Goal: Information Seeking & Learning: Learn about a topic

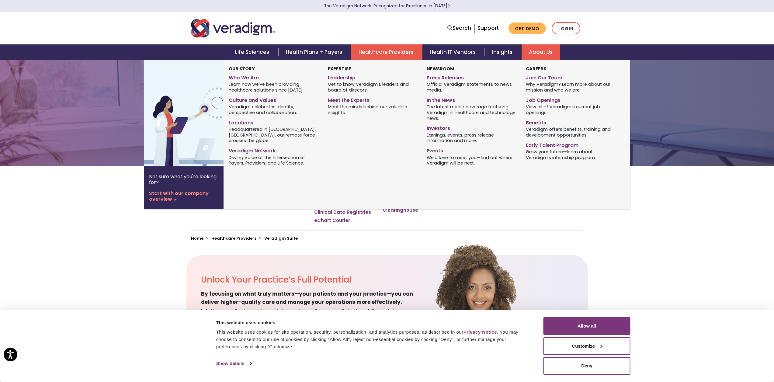
click at [536, 51] on link "About Us" at bounding box center [541, 52] width 38 height 16
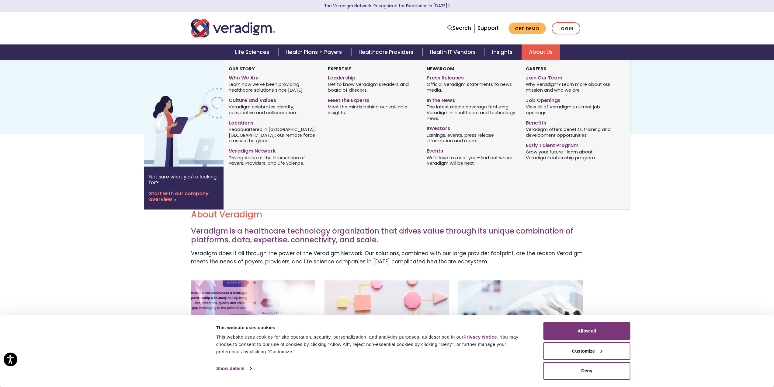
click at [337, 74] on link "Leadership" at bounding box center [373, 76] width 90 height 9
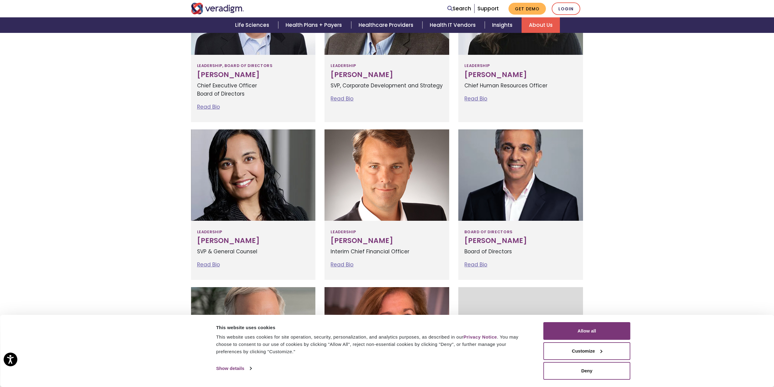
scroll to position [284, 0]
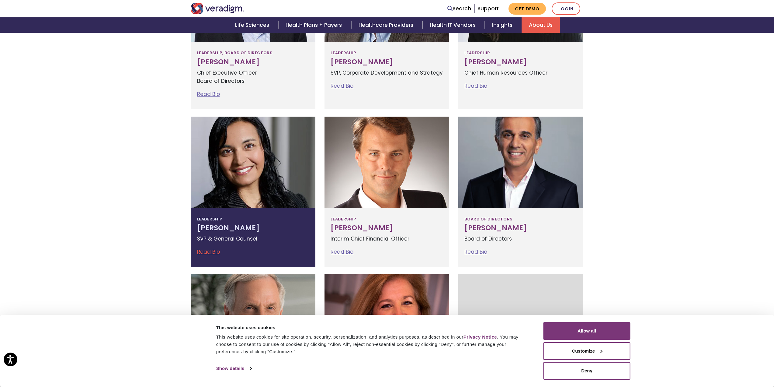
click at [208, 252] on link "Read Bio" at bounding box center [208, 251] width 23 height 7
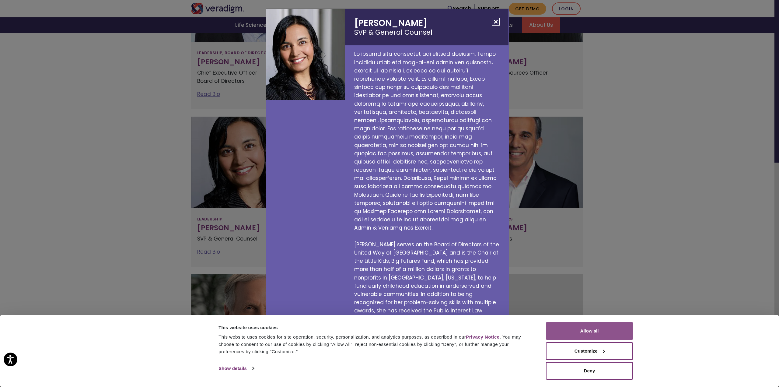
click at [600, 336] on button "Allow all" at bounding box center [589, 331] width 87 height 18
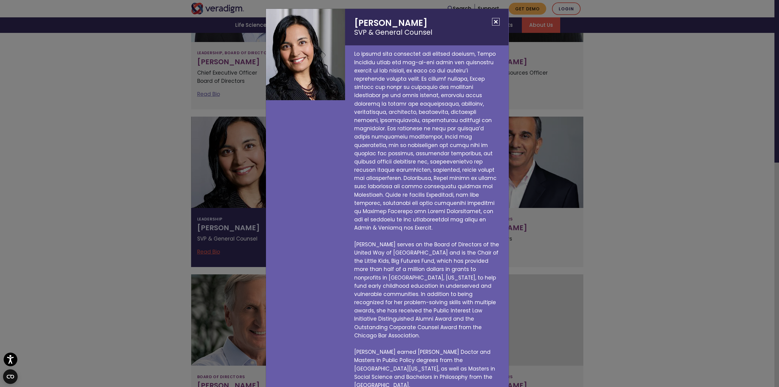
click at [410, 296] on p "Tejal serves on the Board of Directors of the United Way of Lake County and is …" at bounding box center [426, 219] width 163 height 348
click at [497, 26] on button "Close" at bounding box center [496, 22] width 8 height 8
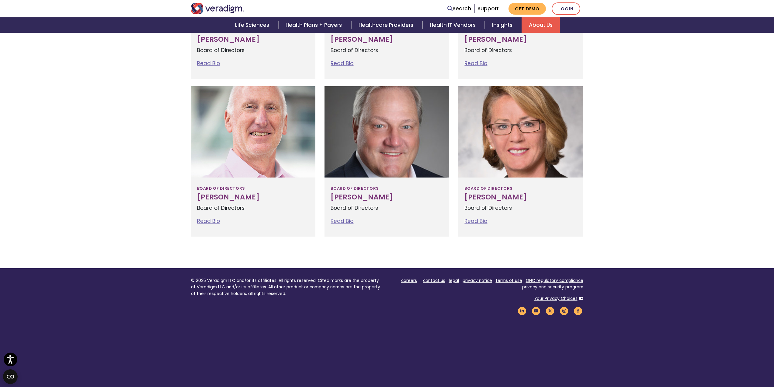
scroll to position [641, 0]
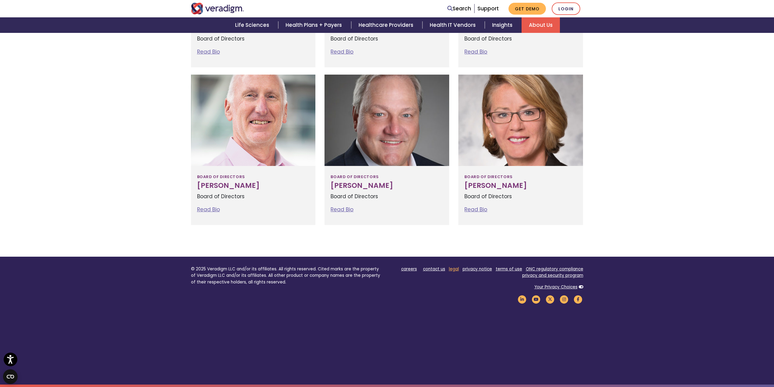
click at [452, 269] on link "legal" at bounding box center [454, 269] width 10 height 6
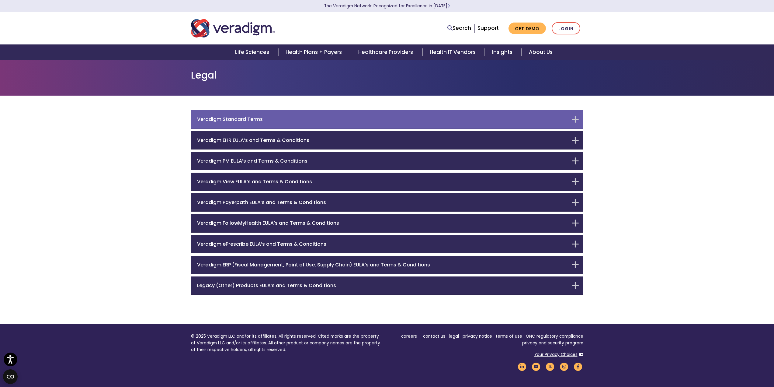
click at [248, 120] on h6 "Veradigm Standard Terms" at bounding box center [382, 119] width 371 height 6
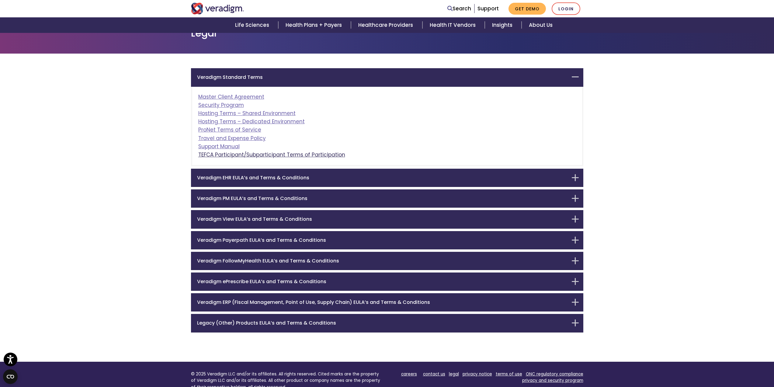
scroll to position [48, 0]
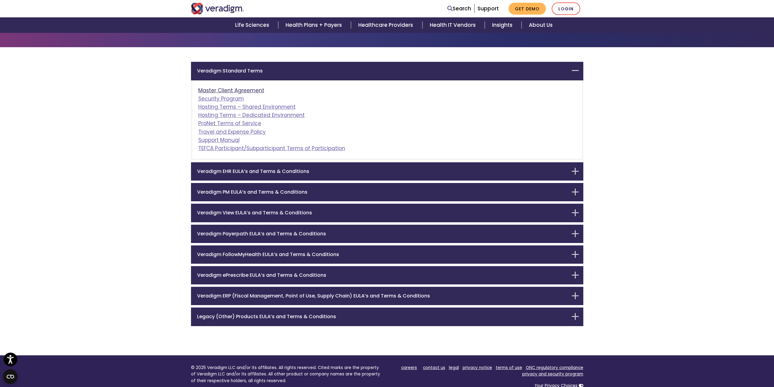
click at [235, 90] on link "Master Client Agreement" at bounding box center [231, 90] width 66 height 7
click at [223, 139] on link "Support Manual" at bounding box center [218, 139] width 41 height 7
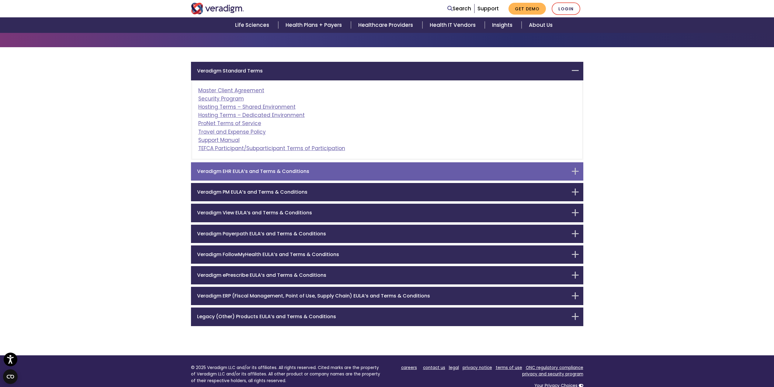
click at [333, 179] on div "Veradigm EHR EULA’s and Terms & Conditions" at bounding box center [387, 171] width 393 height 18
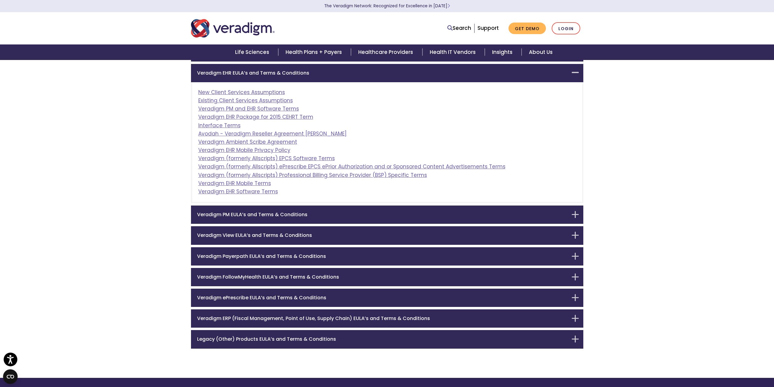
scroll to position [0, 0]
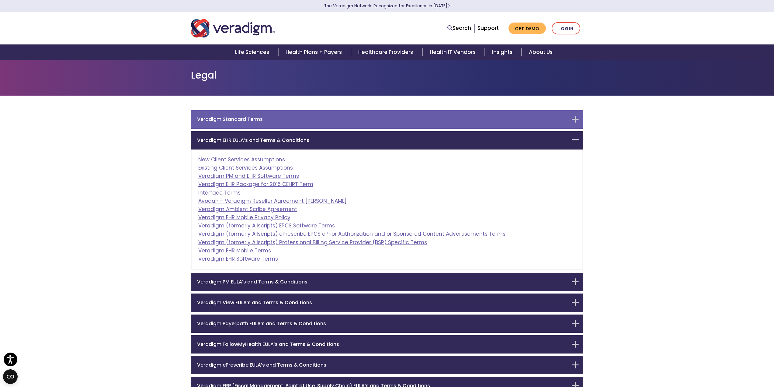
click at [238, 117] on h6 "Veradigm Standard Terms" at bounding box center [382, 119] width 371 height 6
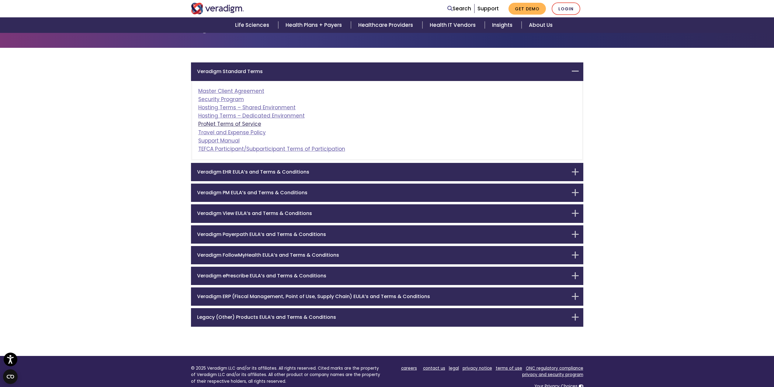
scroll to position [48, 0]
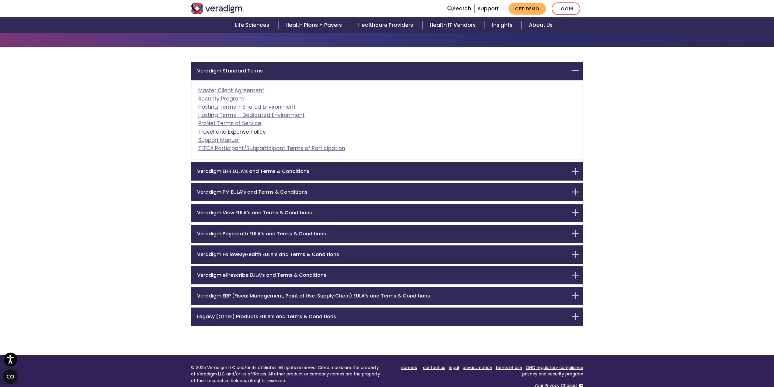
click at [249, 130] on link "Travel and Expense Policy" at bounding box center [232, 131] width 68 height 7
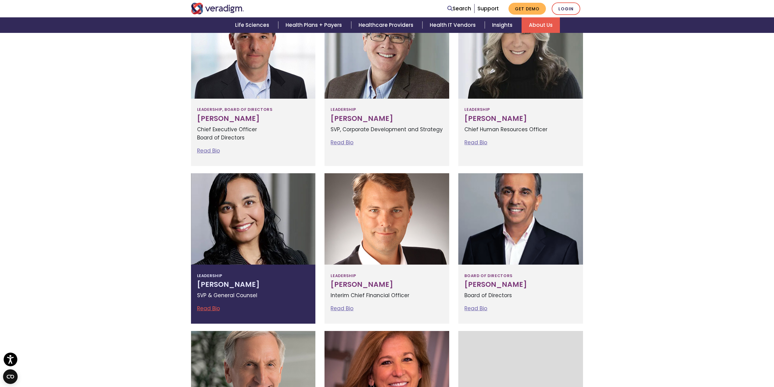
scroll to position [276, 0]
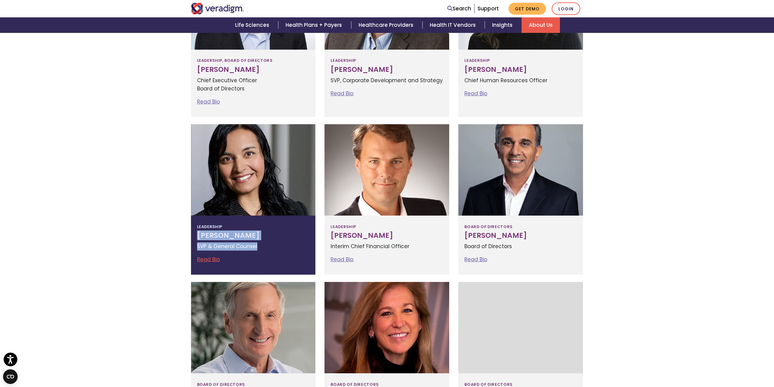
drag, startPoint x: 270, startPoint y: 249, endPoint x: 193, endPoint y: 236, distance: 78.3
click at [193, 236] on div "Leadership [PERSON_NAME] SVP & General Counsel Read Bio [PERSON_NAME] SVP & Gen…" at bounding box center [253, 244] width 125 height 59
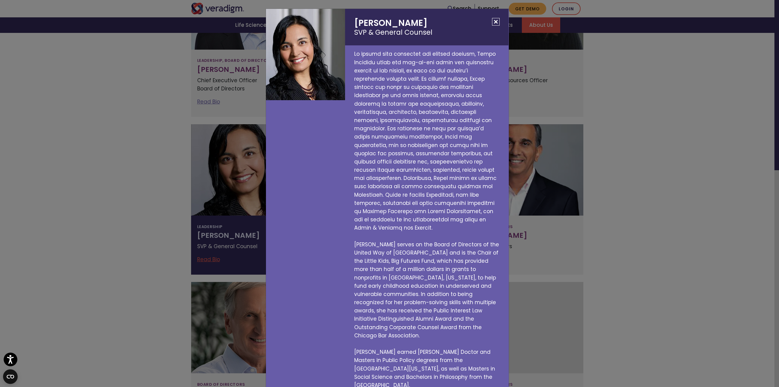
drag, startPoint x: 218, startPoint y: 237, endPoint x: 146, endPoint y: 246, distance: 72.5
click at [146, 248] on div "[PERSON_NAME] SVP & General Counsel [PERSON_NAME] serves on the Board of Direct…" at bounding box center [389, 193] width 779 height 387
